Goal: Information Seeking & Learning: Compare options

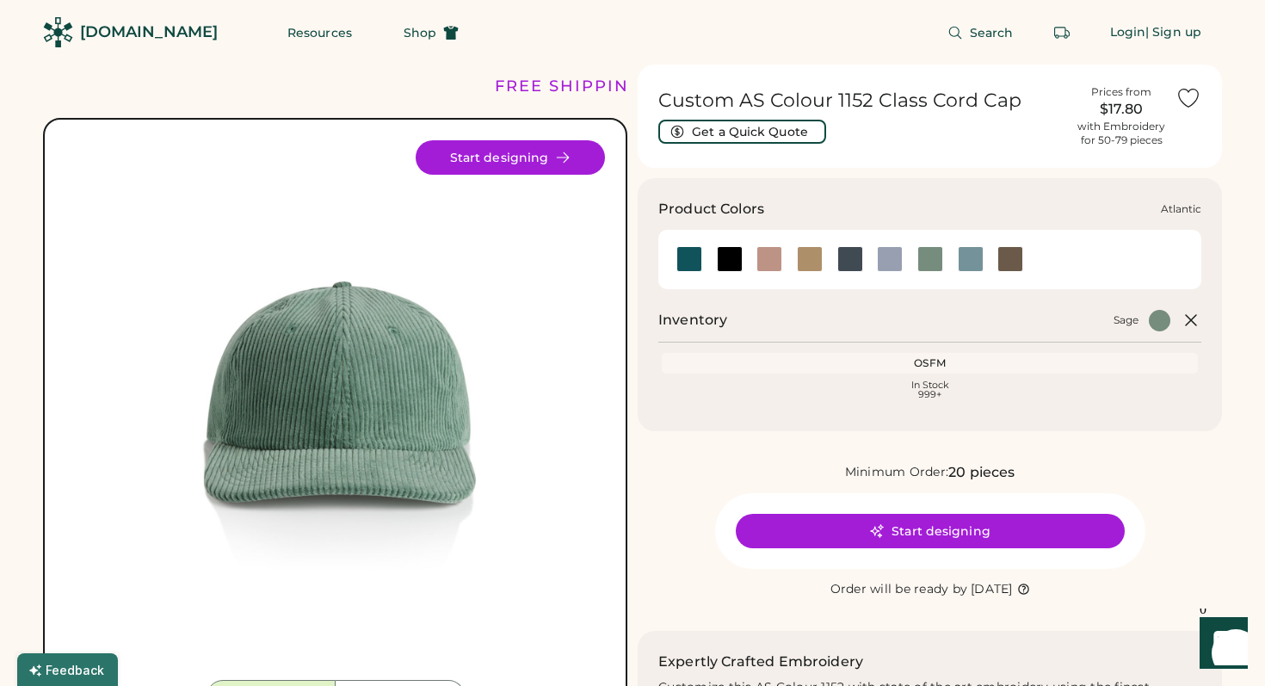
click at [684, 265] on div at bounding box center [689, 259] width 26 height 26
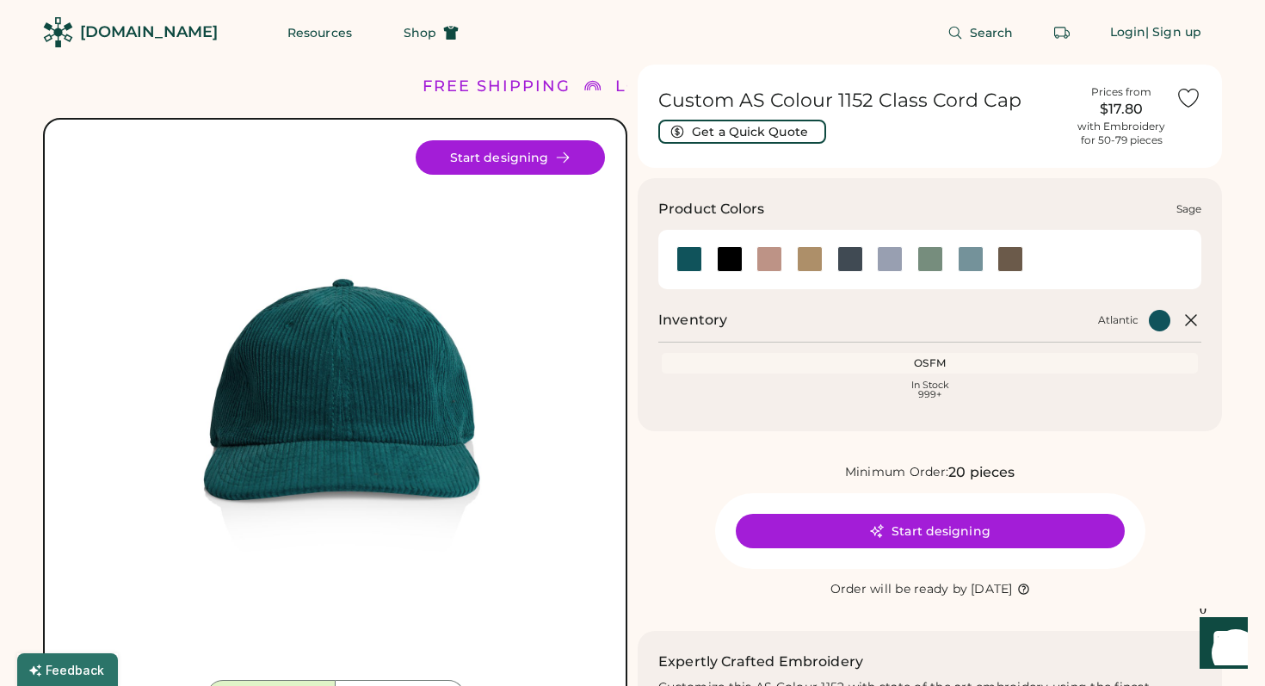
click at [927, 264] on div at bounding box center [930, 259] width 26 height 26
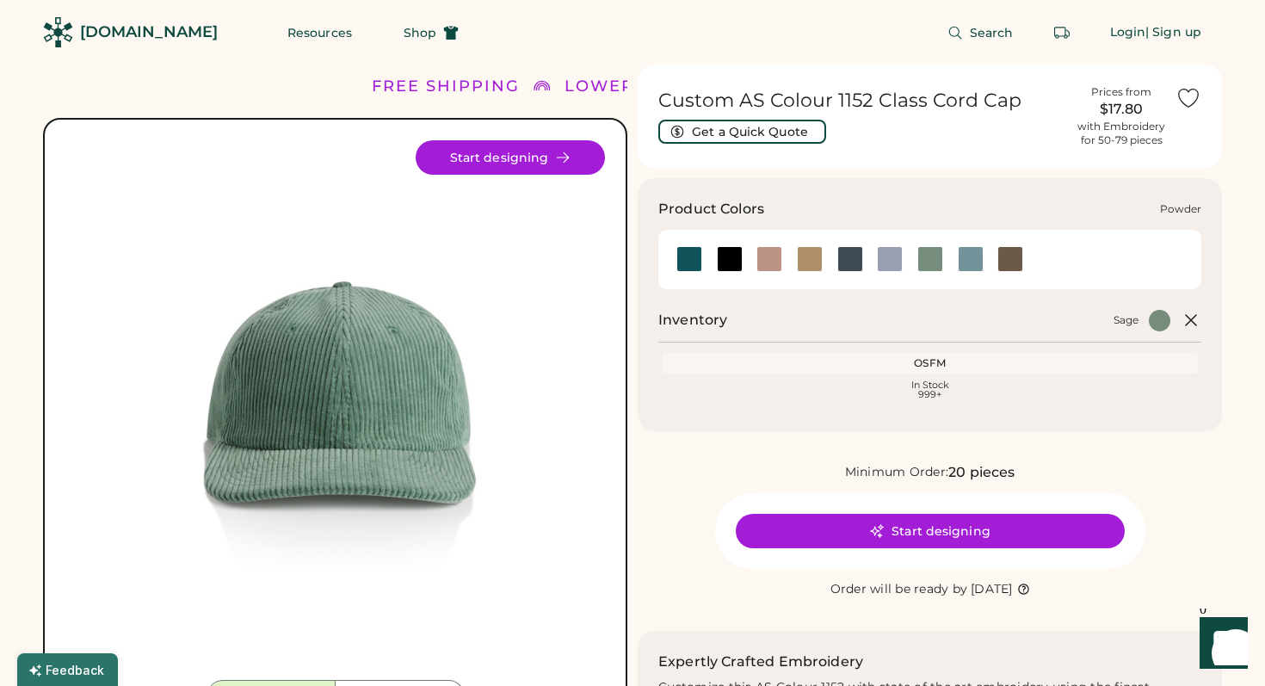
click at [892, 258] on div at bounding box center [890, 259] width 26 height 26
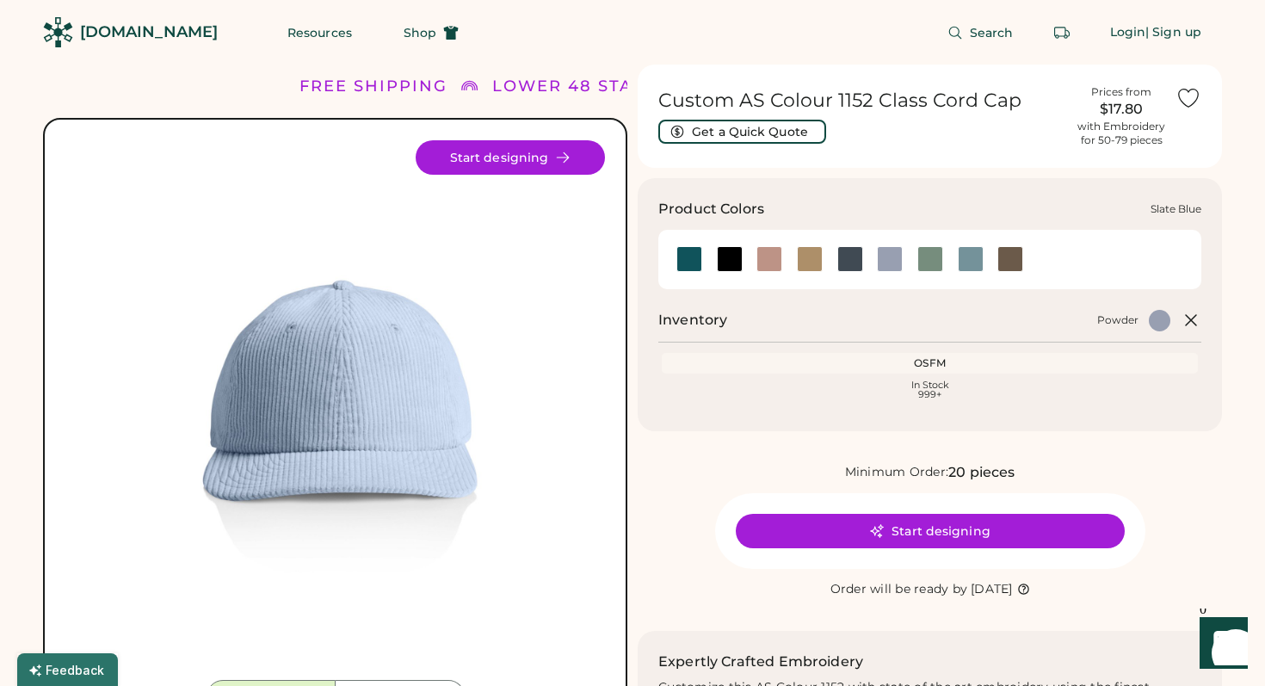
click at [970, 262] on div at bounding box center [971, 259] width 26 height 26
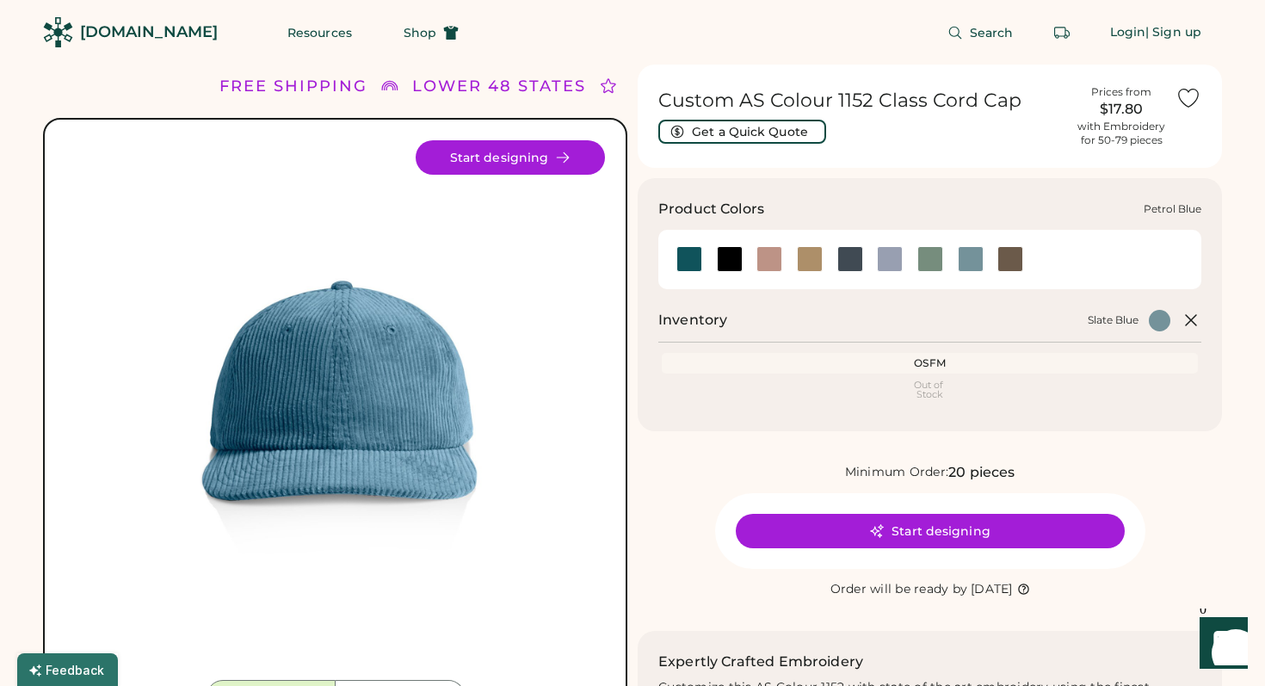
click at [848, 258] on div at bounding box center [850, 259] width 26 height 26
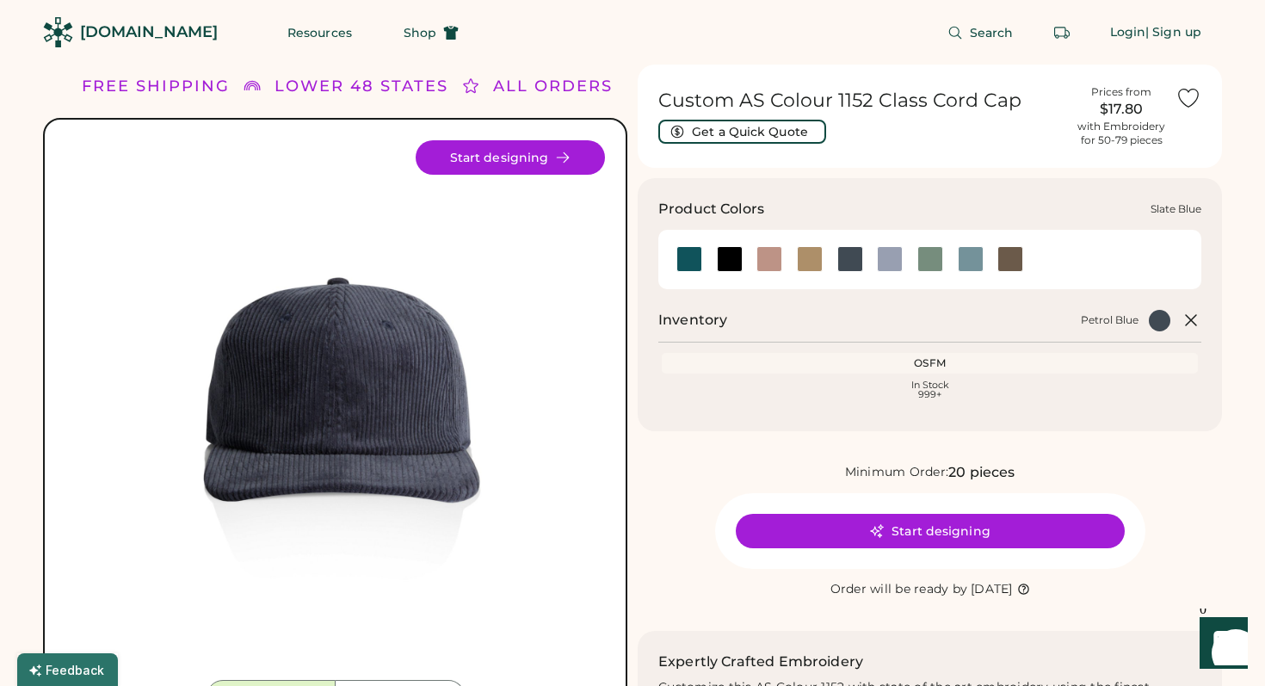
click at [977, 269] on div at bounding box center [971, 259] width 26 height 26
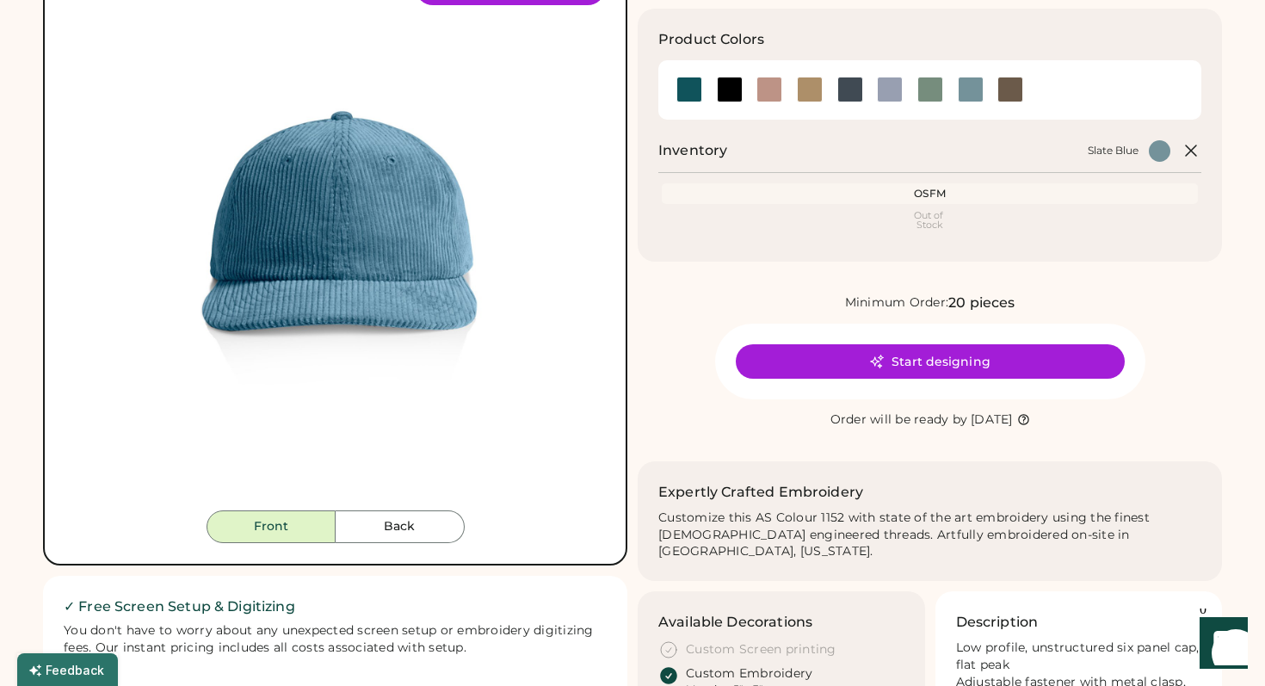
scroll to position [43, 0]
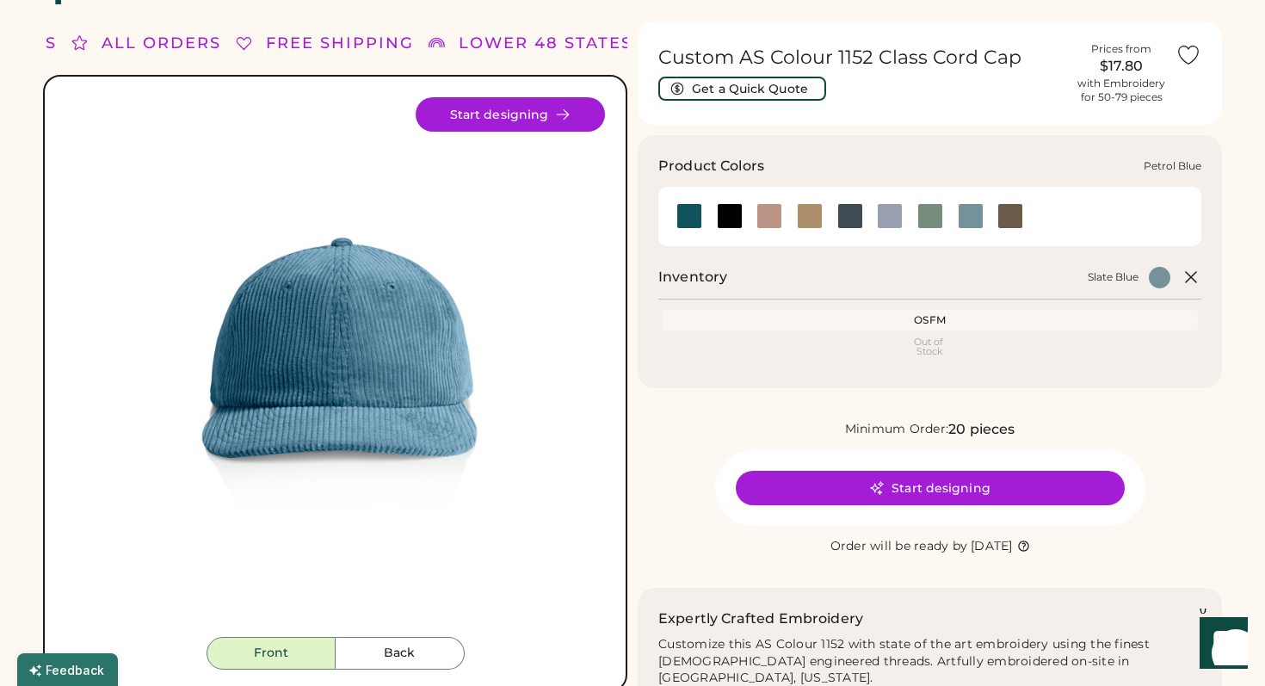
click at [858, 219] on div at bounding box center [850, 216] width 26 height 26
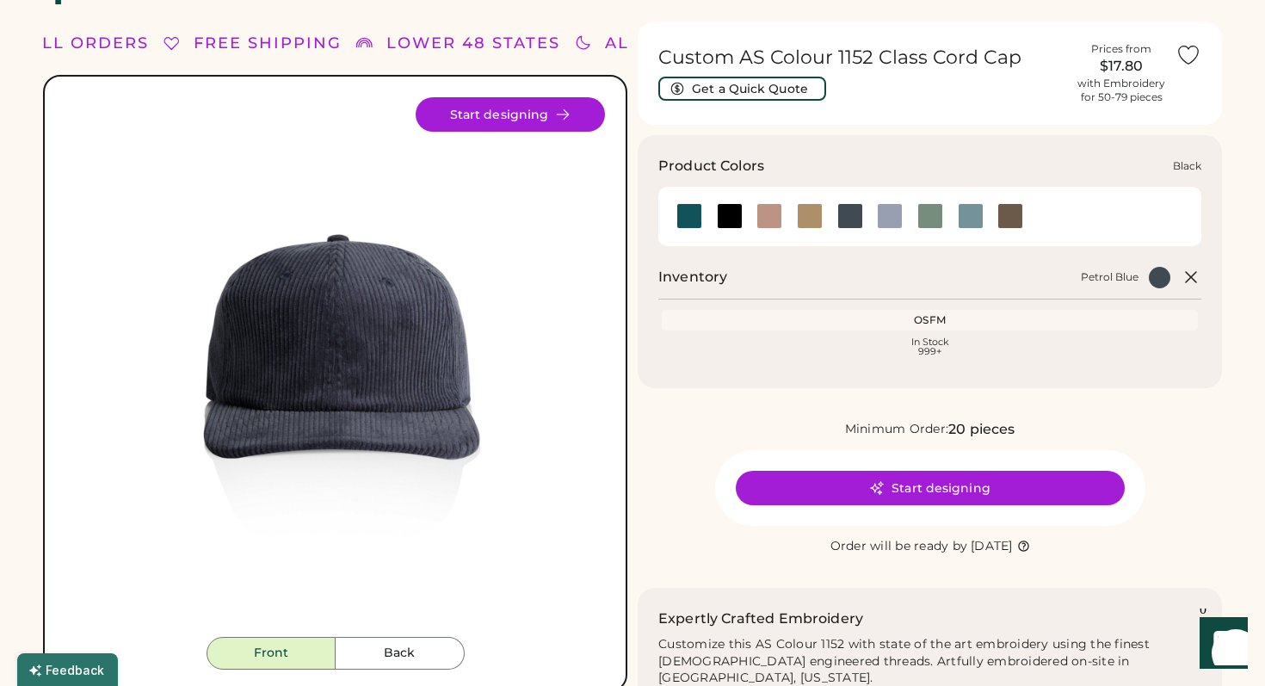
click at [730, 207] on div at bounding box center [730, 216] width 26 height 26
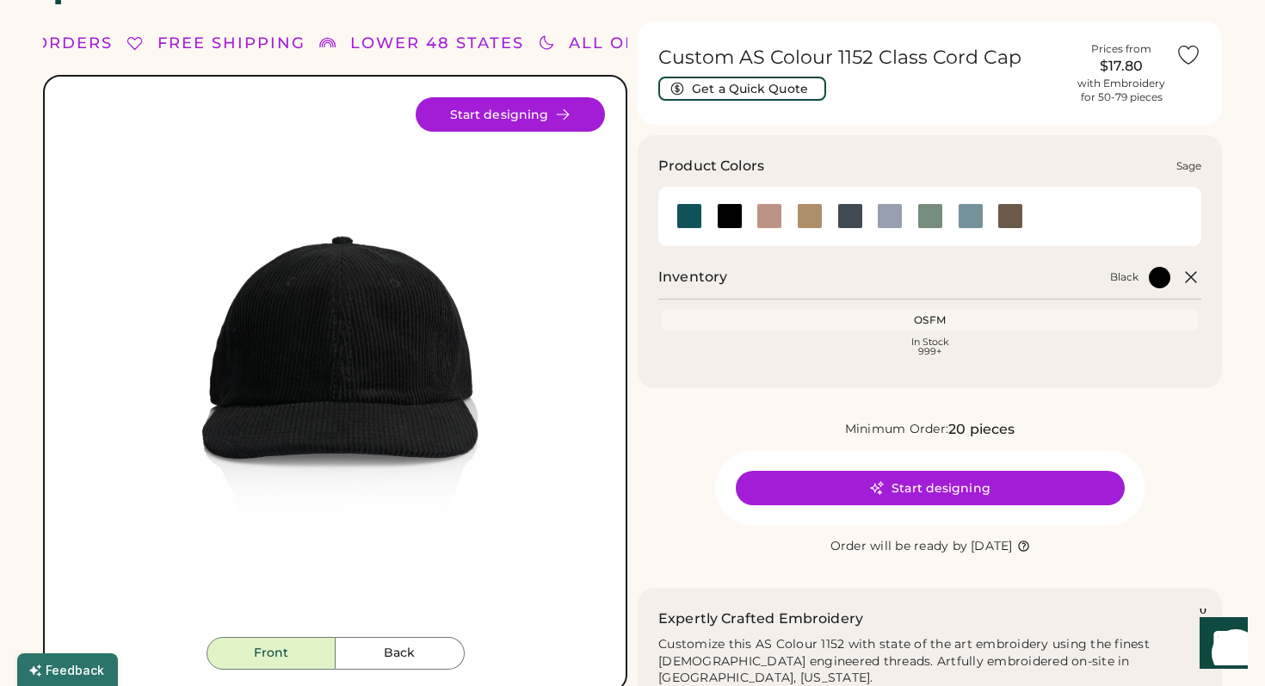
click at [932, 219] on div at bounding box center [930, 216] width 26 height 26
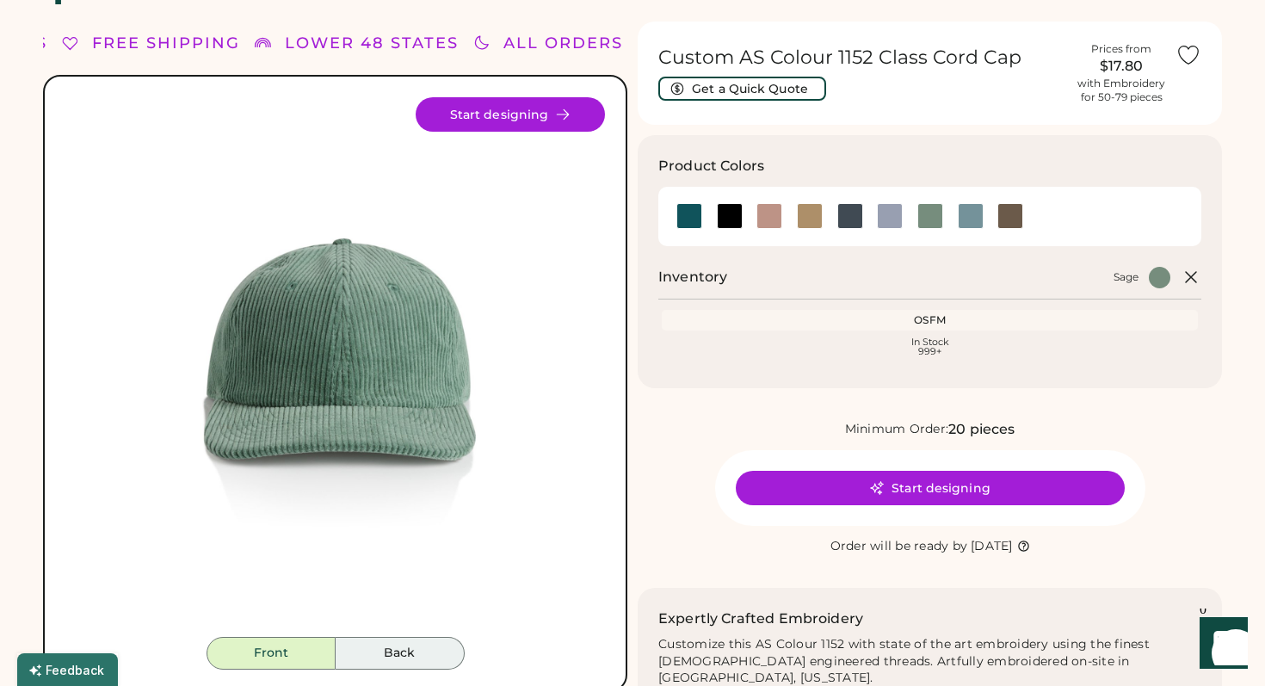
click at [408, 649] on button "Back" at bounding box center [400, 653] width 129 height 33
